Goal: Navigation & Orientation: Find specific page/section

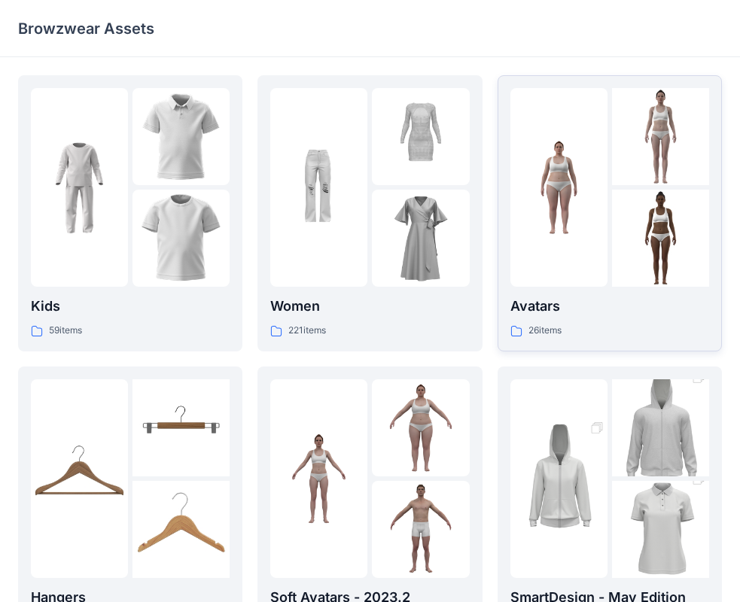
click at [618, 213] on img at bounding box center [660, 238] width 97 height 97
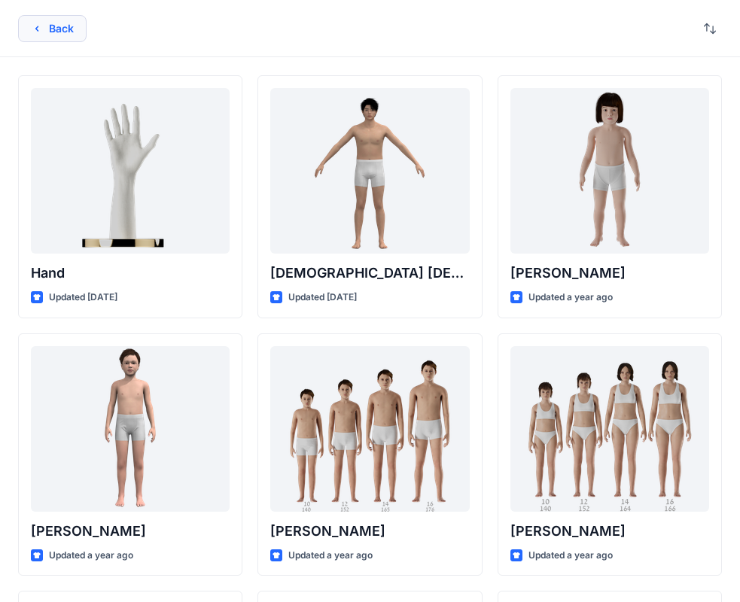
click at [38, 32] on icon "button" at bounding box center [37, 29] width 12 height 12
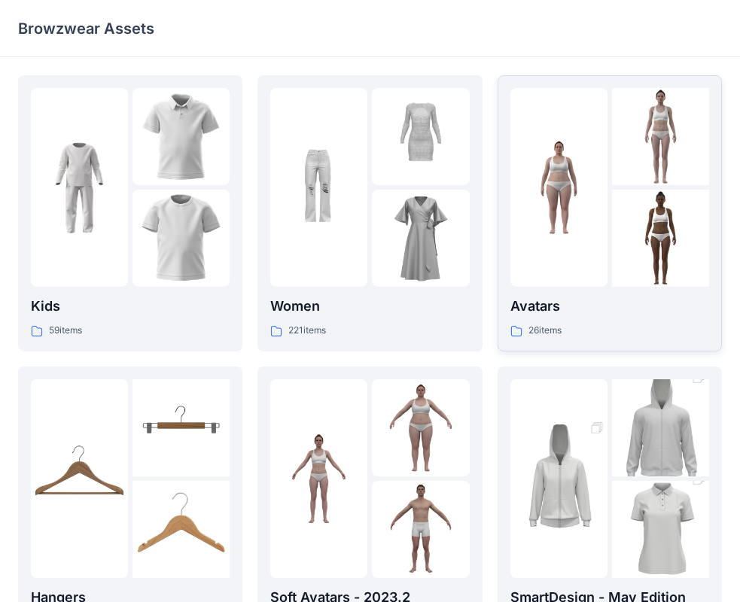
click at [576, 209] on img at bounding box center [558, 187] width 97 height 97
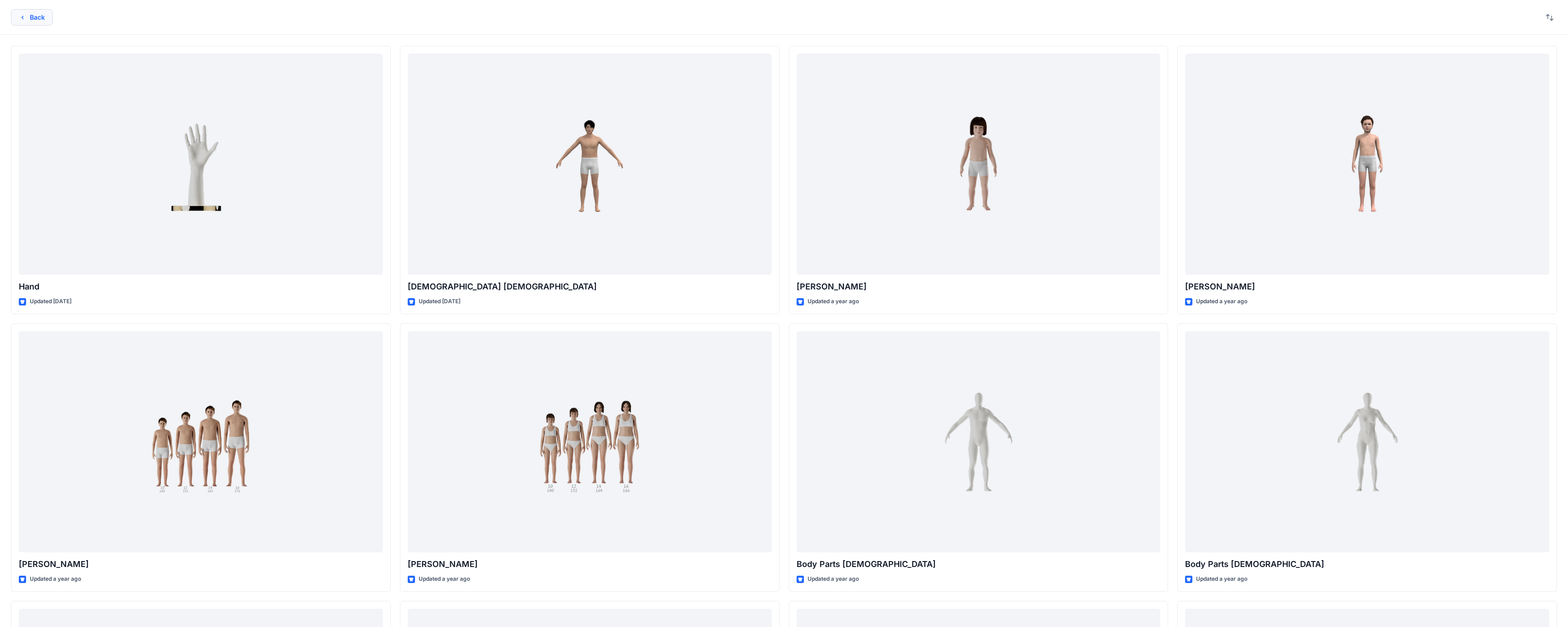
click at [38, 19] on button "Back" at bounding box center [32, 17] width 41 height 16
